Goal: Task Accomplishment & Management: Complete application form

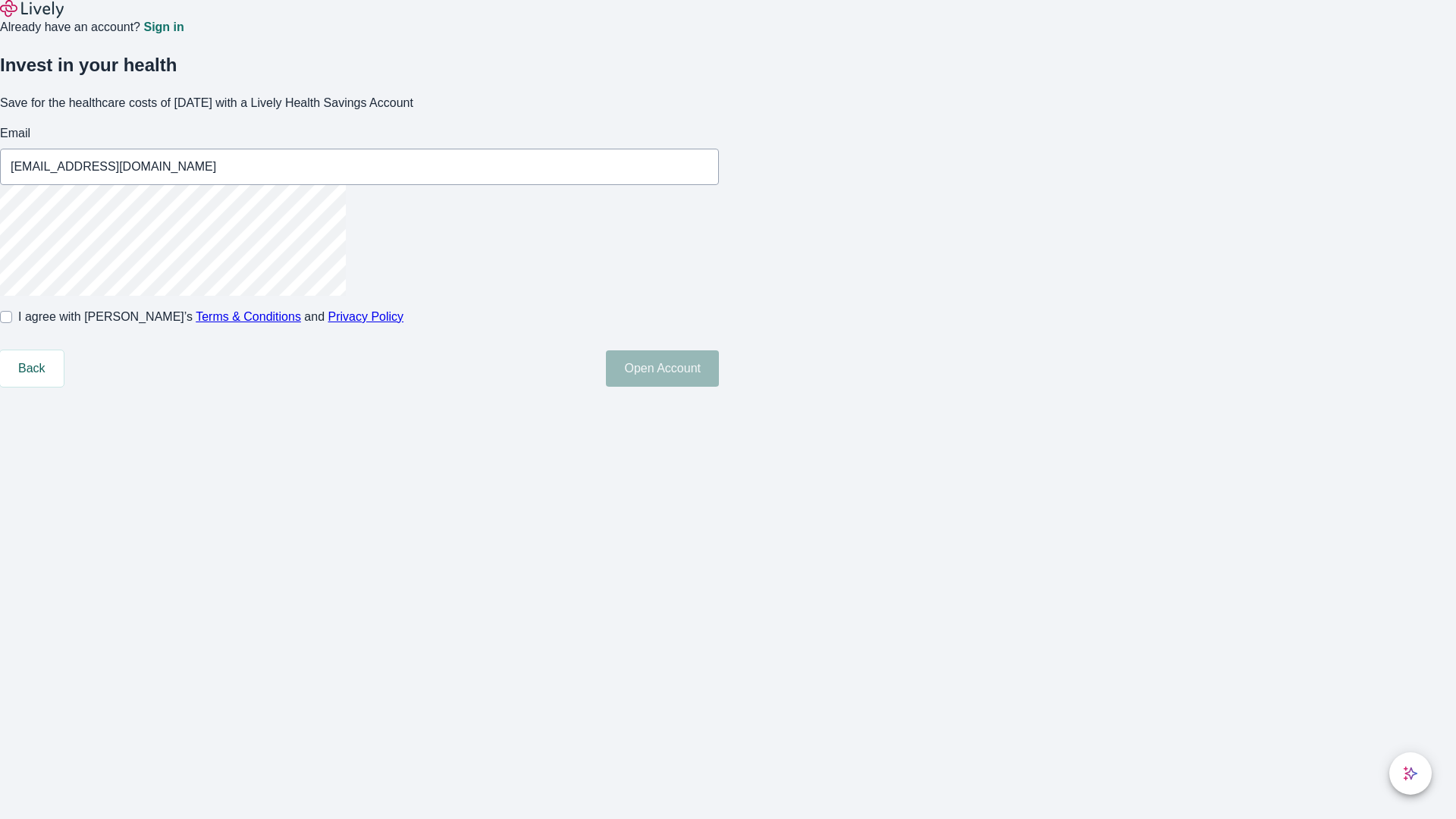
click at [12, 323] on input "I agree with Lively’s Terms & Conditions and Privacy Policy" at bounding box center [6, 317] width 12 height 12
checkbox input "true"
click at [719, 387] on button "Open Account" at bounding box center [663, 369] width 113 height 37
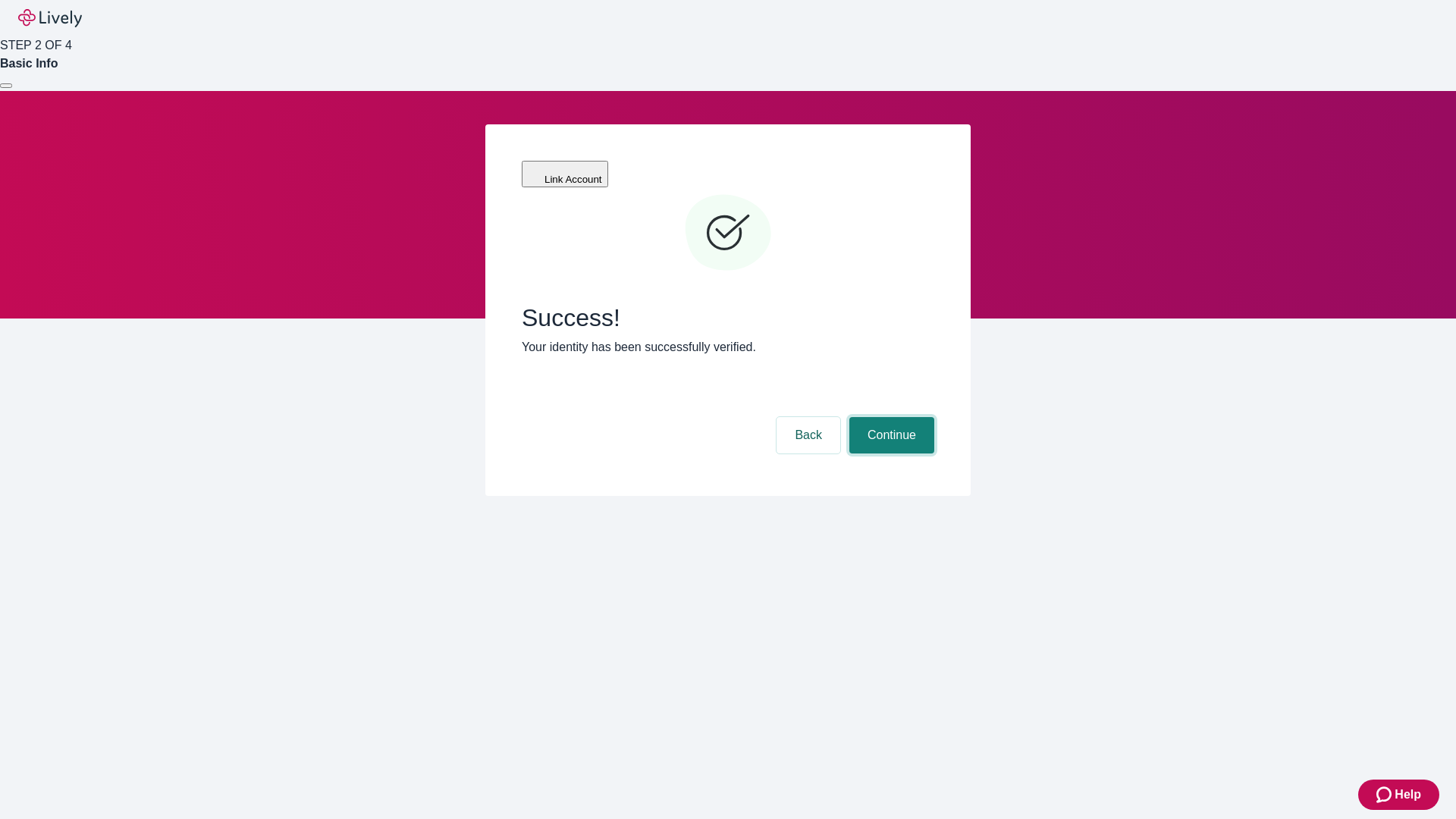
click at [889, 417] on button "Continue" at bounding box center [892, 436] width 85 height 37
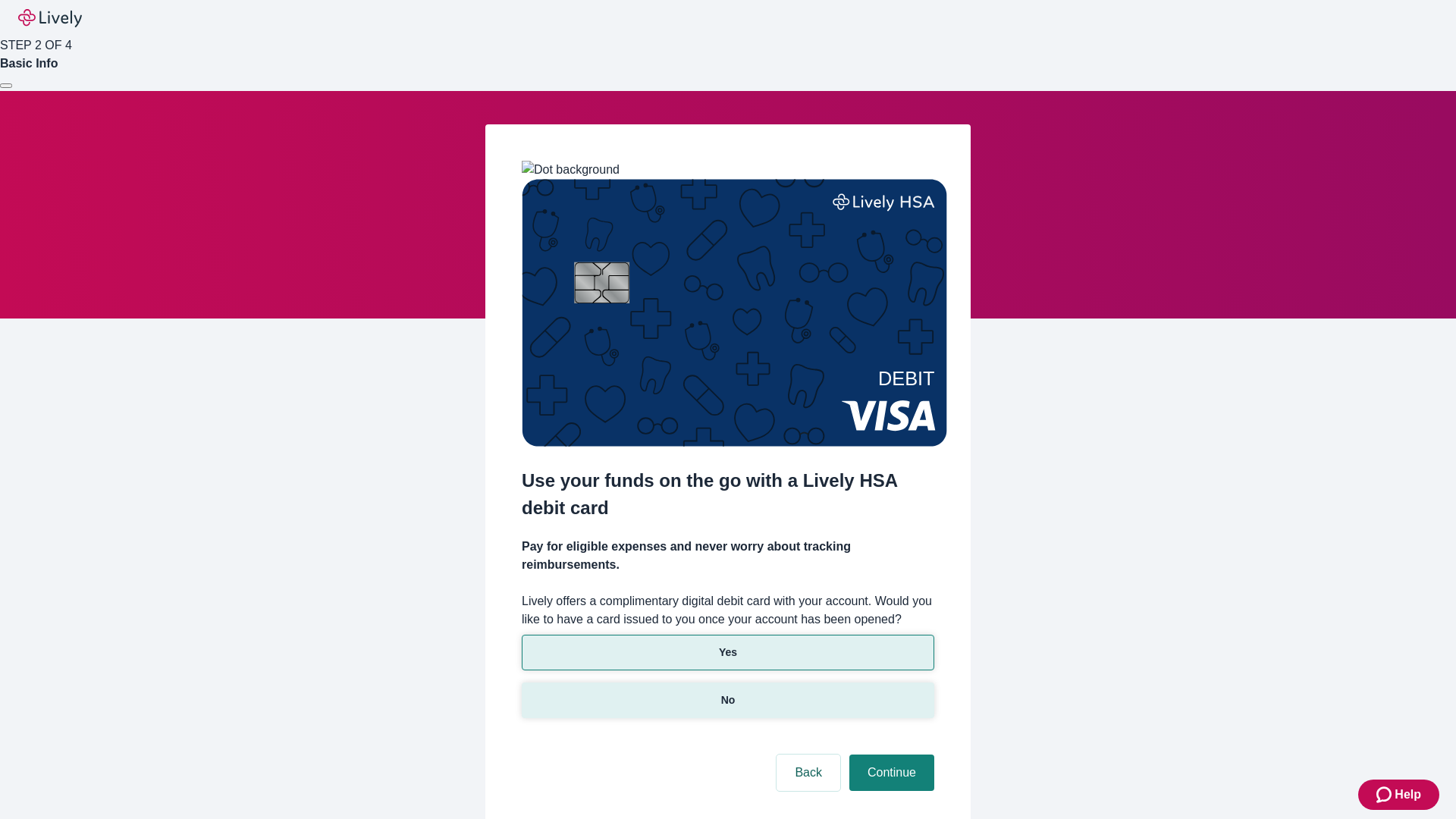
click at [727, 693] on p "No" at bounding box center [728, 700] width 14 height 16
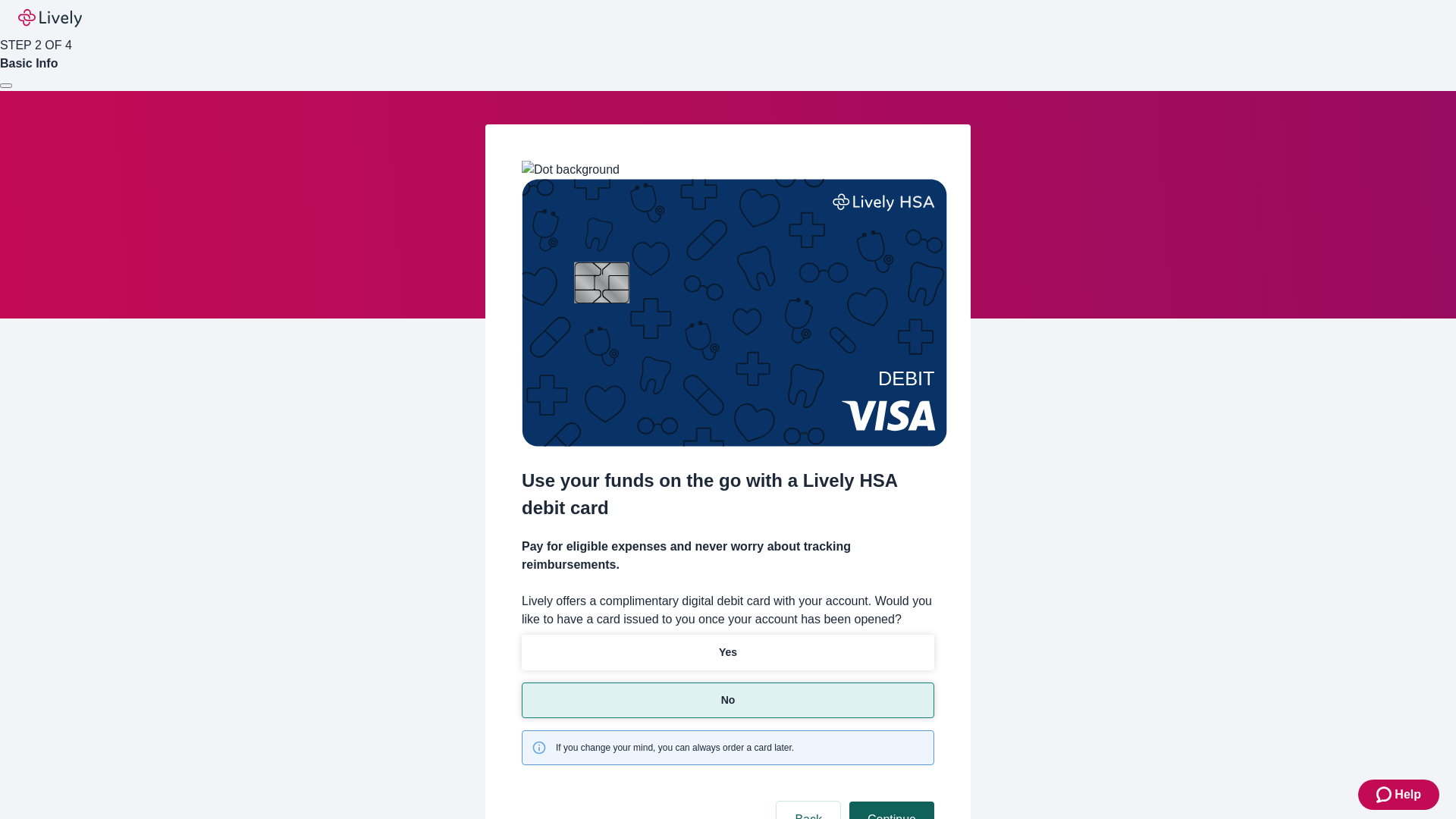
click at [889, 802] on button "Continue" at bounding box center [892, 821] width 85 height 37
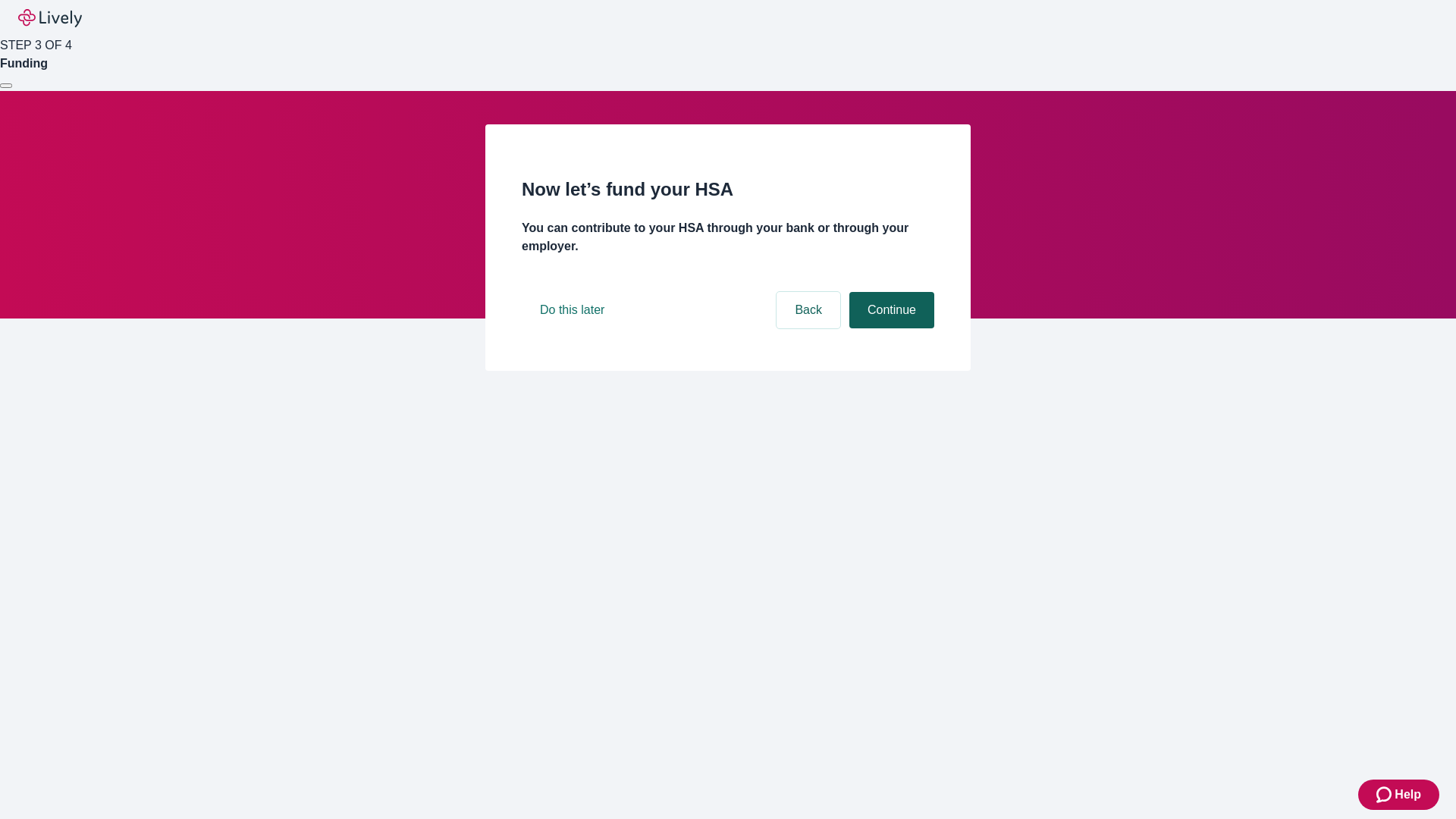
click at [889, 328] on button "Continue" at bounding box center [892, 310] width 85 height 37
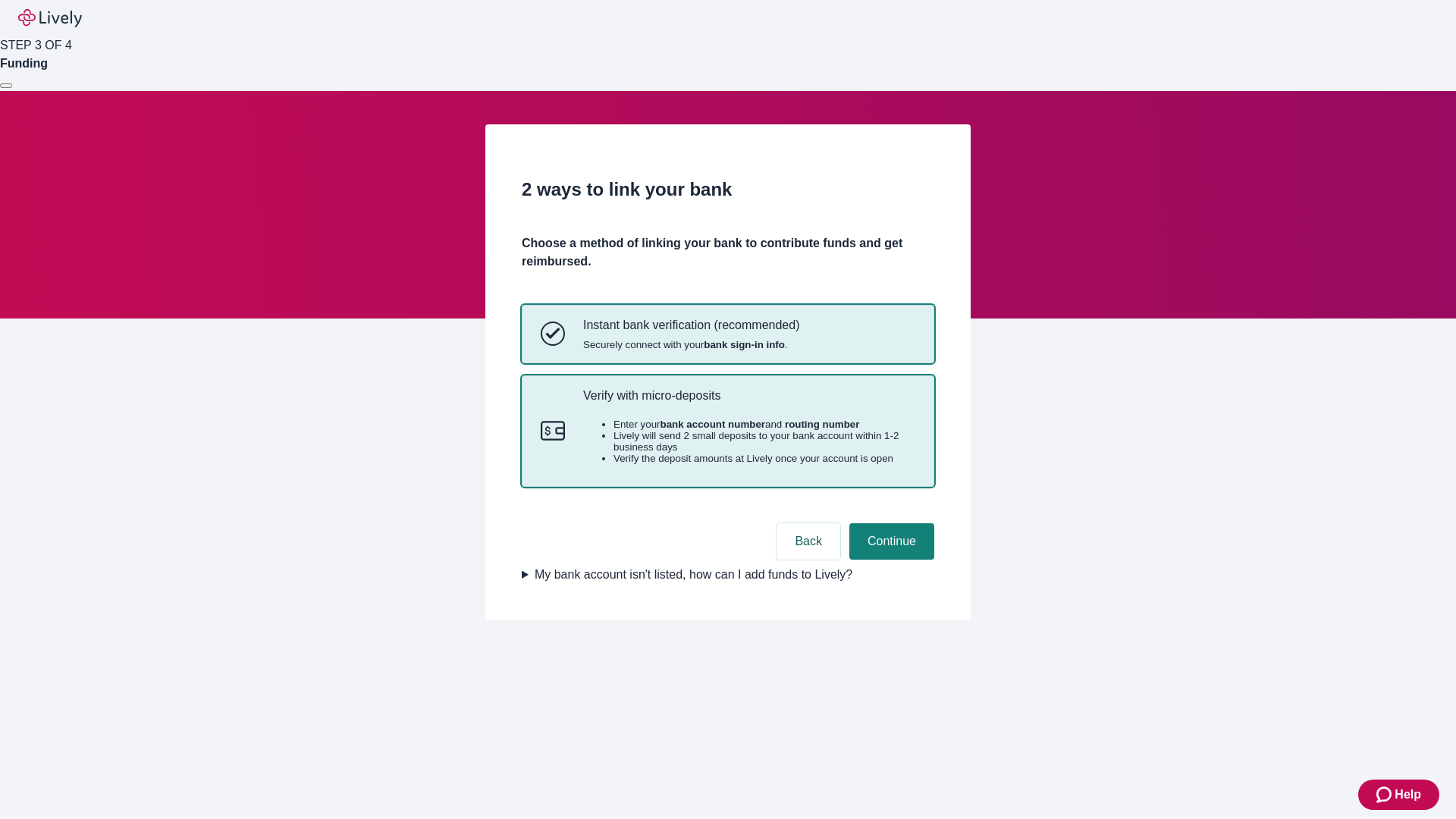
click at [749, 403] on p "Verify with micro-deposits" at bounding box center [749, 395] width 332 height 14
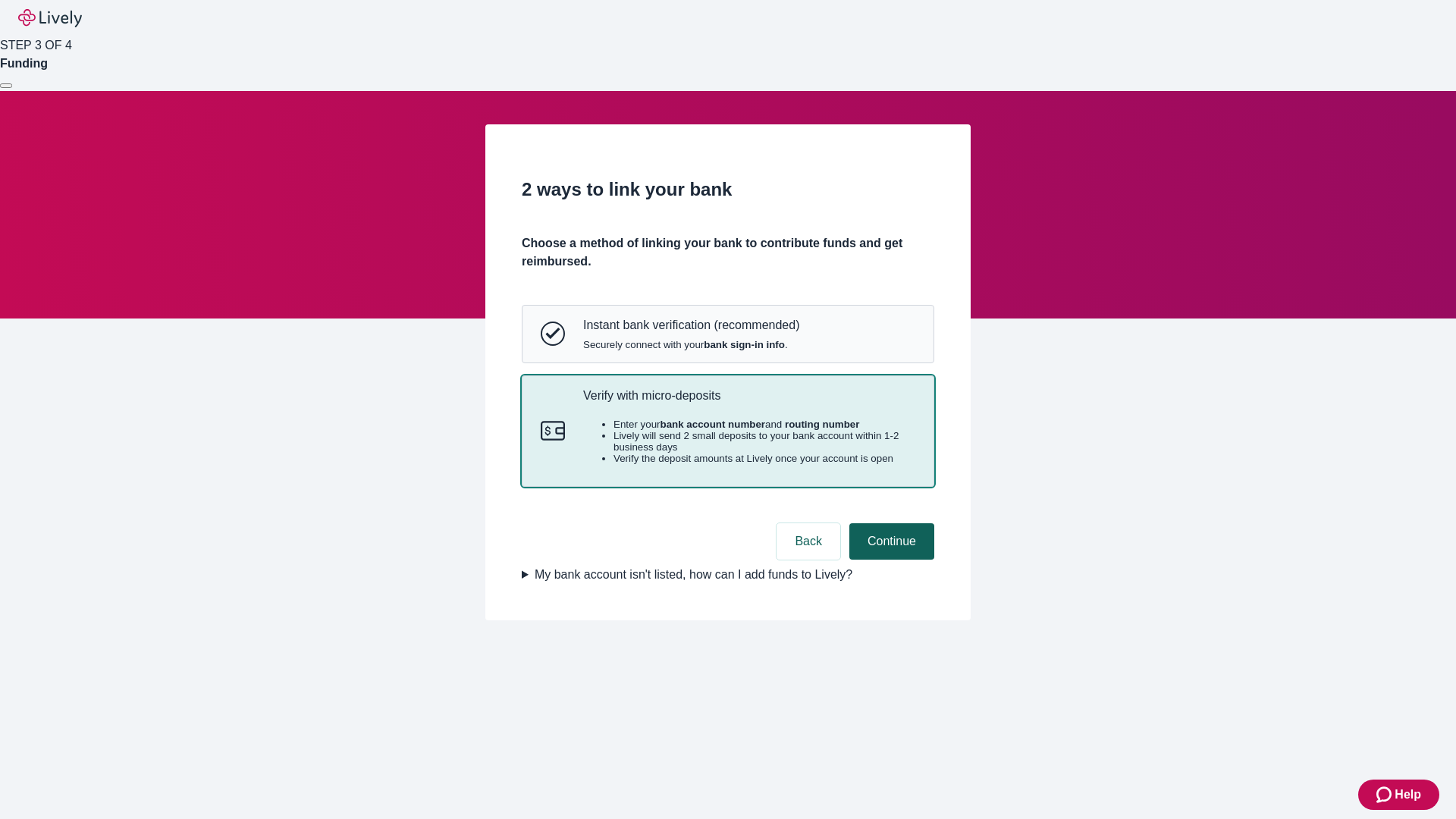
click at [889, 560] on button "Continue" at bounding box center [892, 542] width 85 height 37
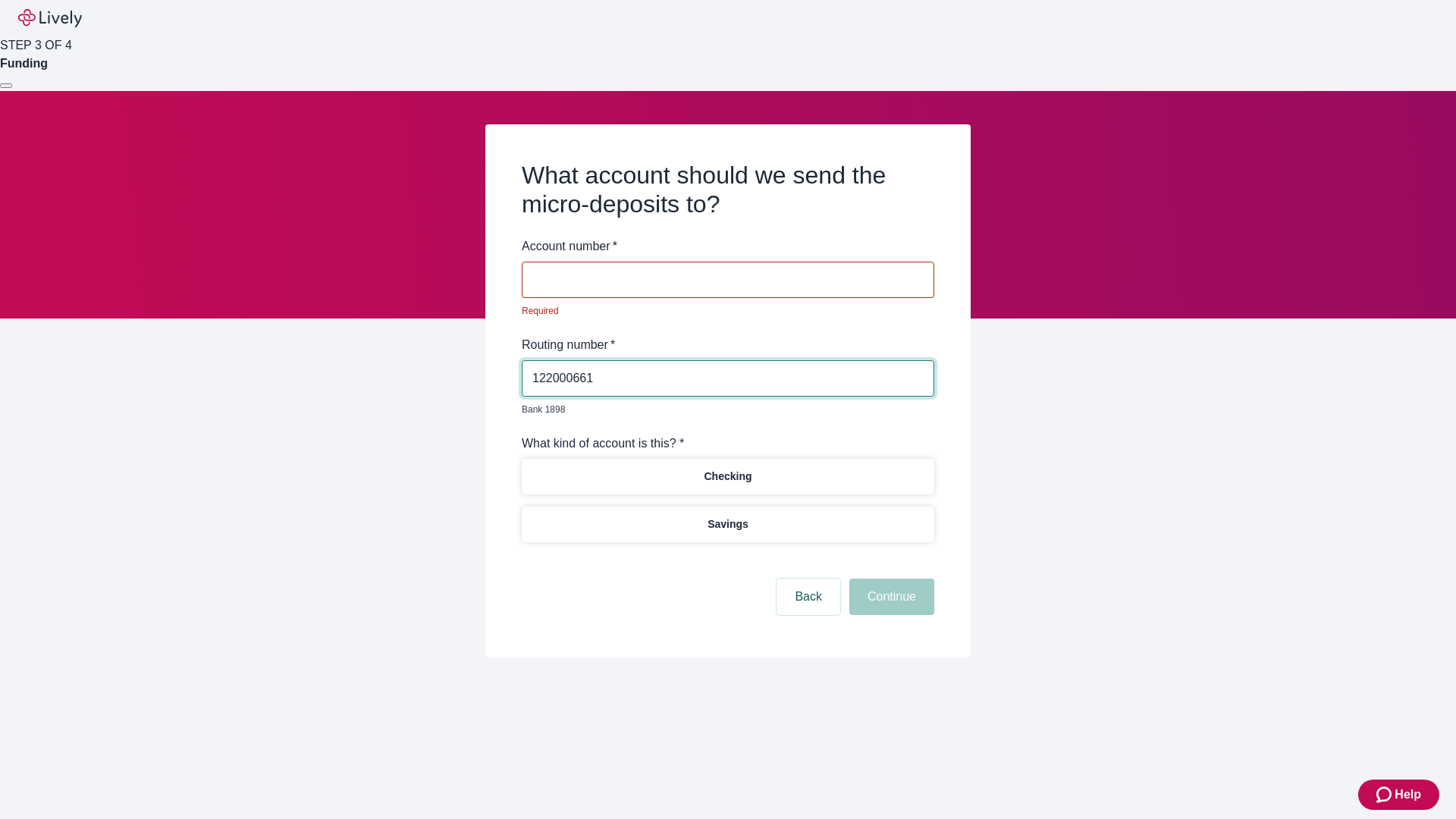
type input "122000661"
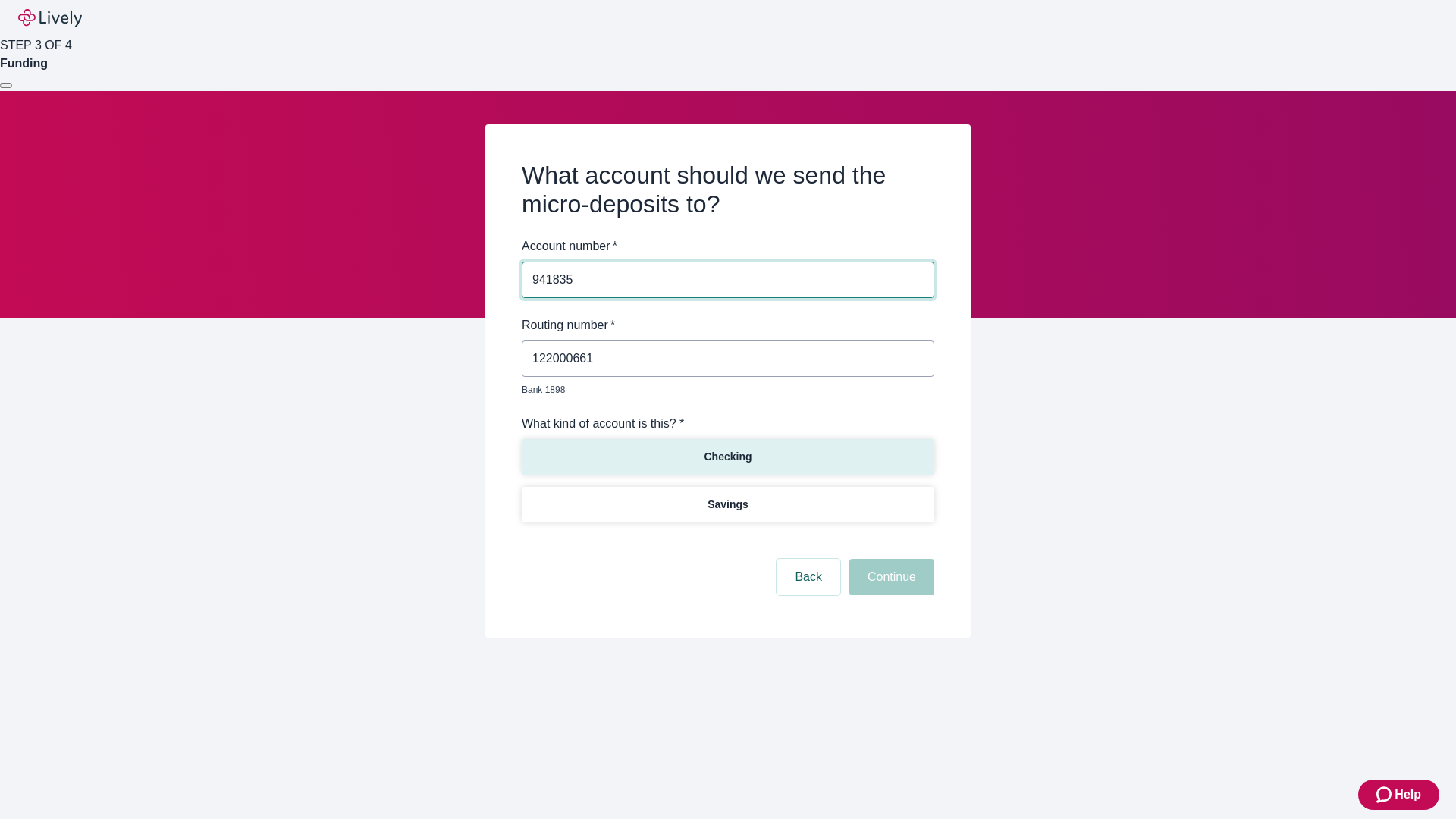
type input "941835"
click at [727, 449] on p "Checking" at bounding box center [727, 456] width 48 height 16
